Goal: Complete application form

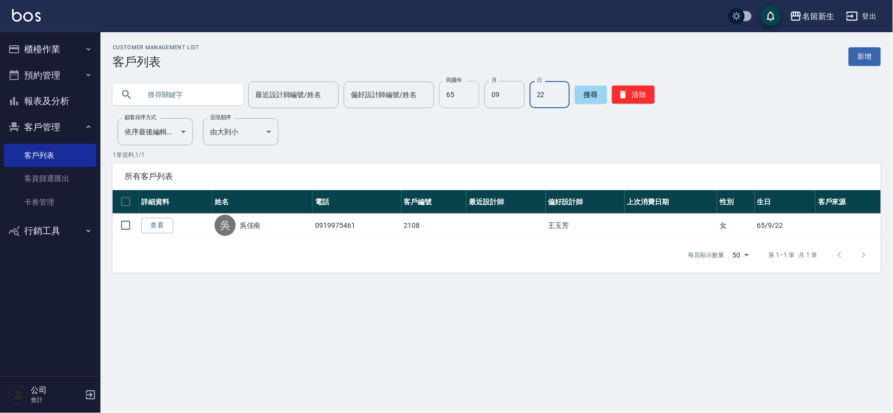
click at [470, 90] on input "65" at bounding box center [459, 94] width 40 height 27
type input "65"
type input "1"
type input "11"
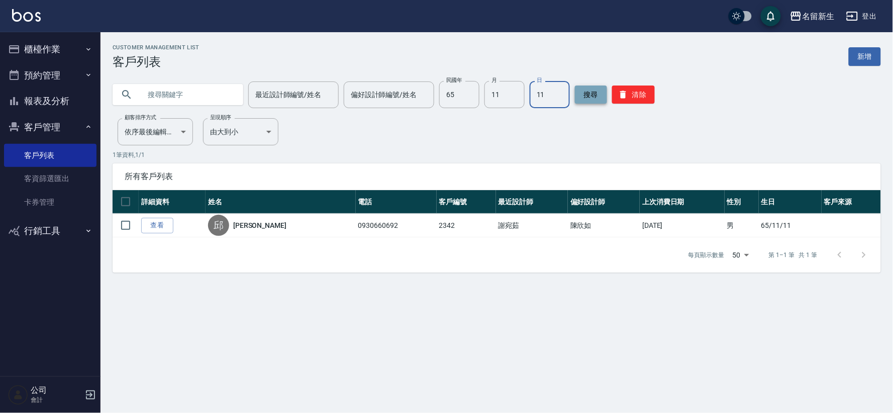
drag, startPoint x: 617, startPoint y: 98, endPoint x: 589, endPoint y: 94, distance: 28.4
click at [618, 97] on icon "button" at bounding box center [623, 94] width 10 height 10
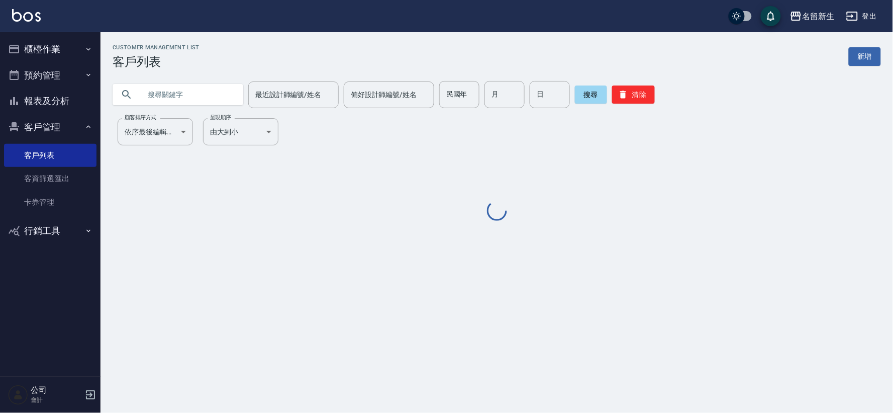
click at [176, 93] on input "text" at bounding box center [188, 94] width 94 height 27
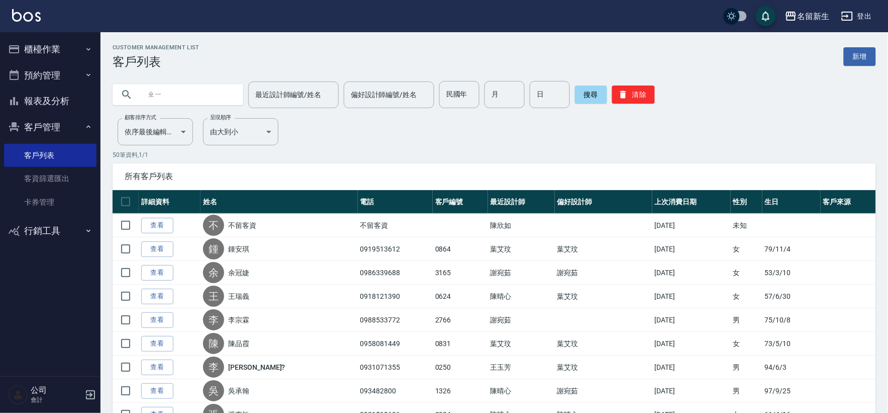
type input "ㄓ"
type input "[PERSON_NAME]"
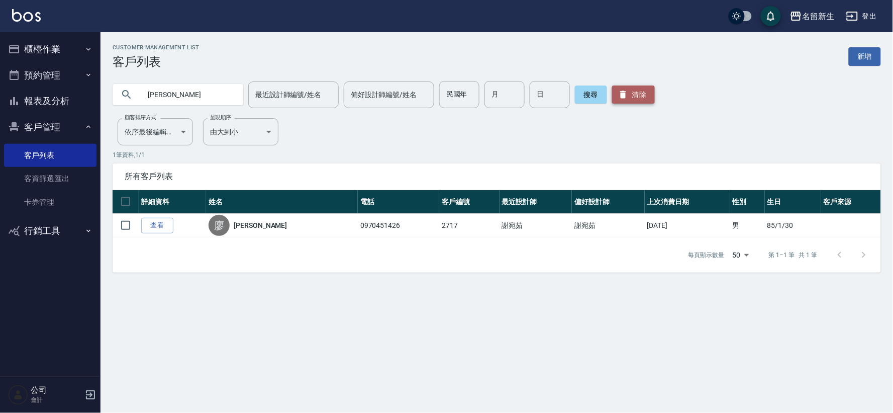
click at [638, 94] on button "清除" at bounding box center [633, 94] width 43 height 18
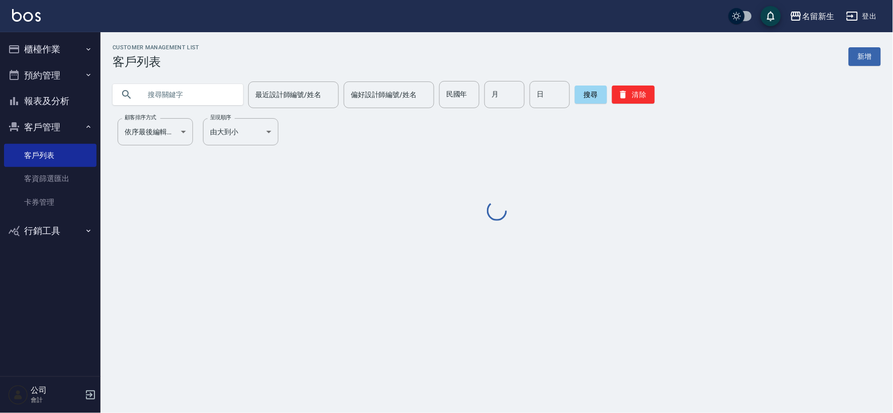
click at [182, 89] on input "text" at bounding box center [188, 94] width 94 height 27
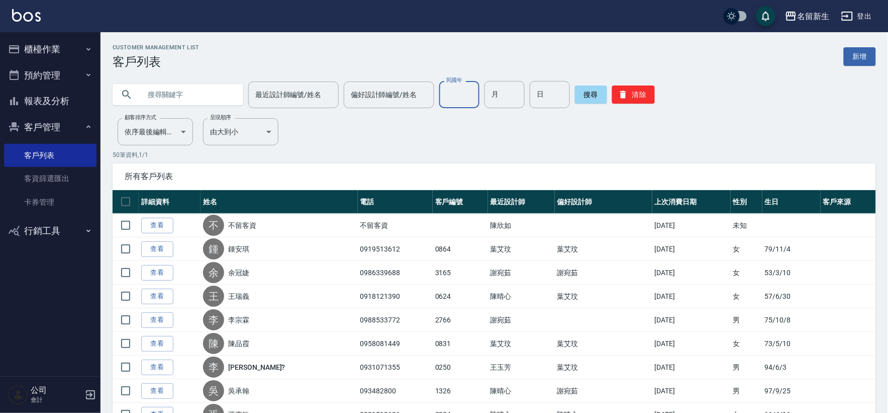
click at [451, 84] on div "民國年 民國年" at bounding box center [459, 94] width 40 height 27
click at [463, 87] on input "民國年" at bounding box center [459, 94] width 40 height 27
type input "51"
type input "01"
type input "13"
